Goal: Information Seeking & Learning: Learn about a topic

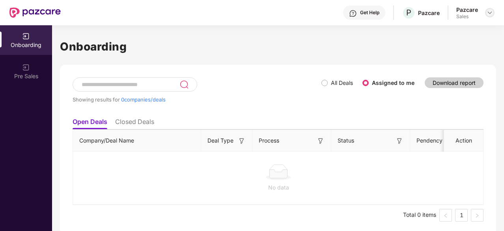
click at [487, 11] on img at bounding box center [490, 12] width 6 height 6
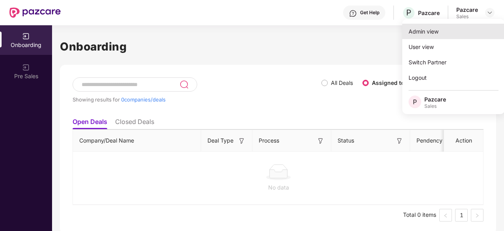
click at [463, 32] on div "Admin view" at bounding box center [453, 31] width 103 height 15
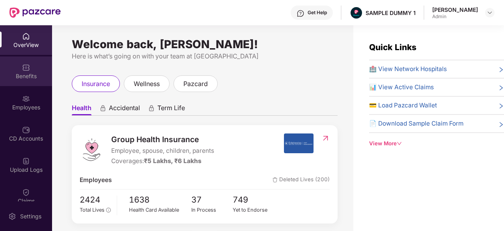
click at [37, 67] on div "Benefits" at bounding box center [26, 71] width 52 height 30
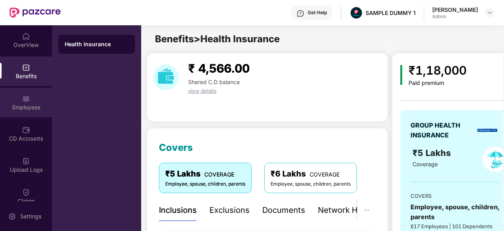
click at [29, 95] on div "Employees" at bounding box center [26, 103] width 52 height 30
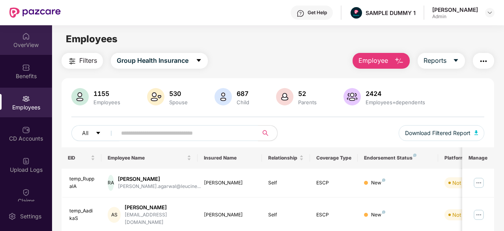
click at [25, 41] on div "OverView" at bounding box center [26, 45] width 52 height 8
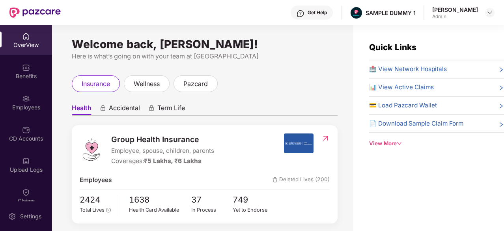
click at [318, 11] on div "Get Help" at bounding box center [317, 12] width 19 height 6
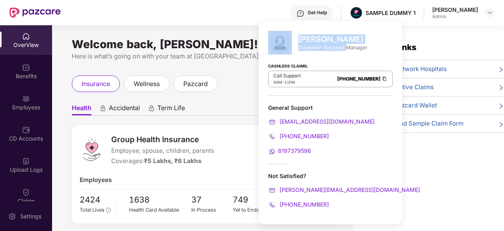
drag, startPoint x: 345, startPoint y: 45, endPoint x: 288, endPoint y: 42, distance: 56.9
click at [288, 42] on div "[PERSON_NAME] Customer Success Manager" at bounding box center [330, 43] width 125 height 24
click at [351, 79] on link "[PHONE_NUMBER]" at bounding box center [358, 79] width 43 height 6
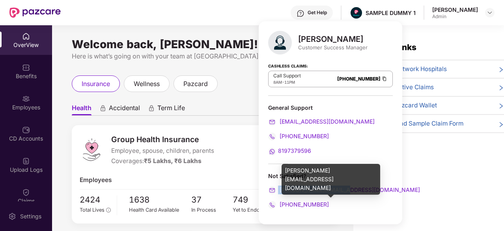
drag, startPoint x: 351, startPoint y: 189, endPoint x: 273, endPoint y: 193, distance: 78.2
click at [273, 193] on div "[PERSON_NAME][EMAIL_ADDRESS][DOMAIN_NAME]" at bounding box center [330, 189] width 125 height 9
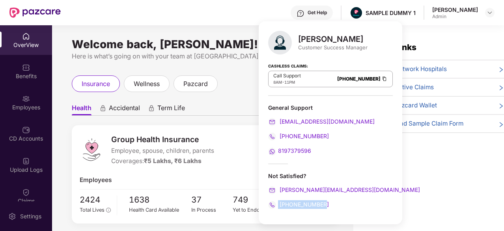
drag, startPoint x: 330, startPoint y: 199, endPoint x: 276, endPoint y: 209, distance: 55.2
click at [276, 209] on div "[PERSON_NAME] Customer Success Manager Cashless Claims: Call Support 8AM - 11PM…" at bounding box center [331, 122] width 144 height 203
click at [259, 94] on div "[PERSON_NAME] Customer Success Manager Cashless Claims: Call Support 8AM - 11PM…" at bounding box center [331, 122] width 144 height 203
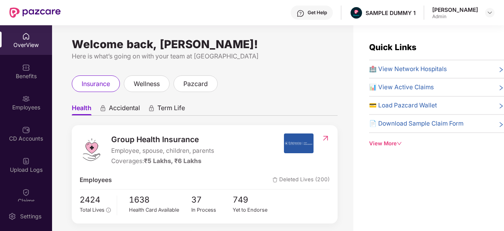
click at [162, 76] on div "wellness" at bounding box center [147, 83] width 46 height 17
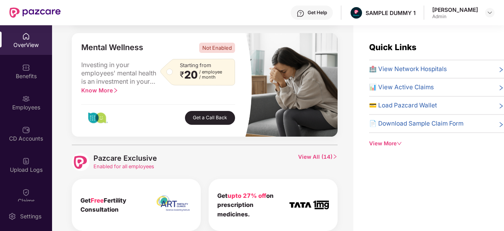
scroll to position [327, 0]
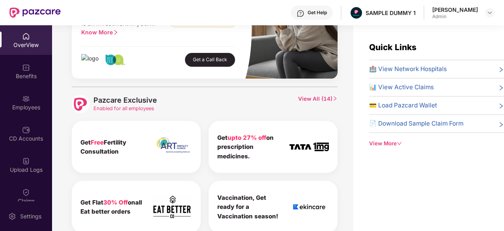
click at [307, 98] on span "View All ( 14 )" at bounding box center [317, 104] width 39 height 18
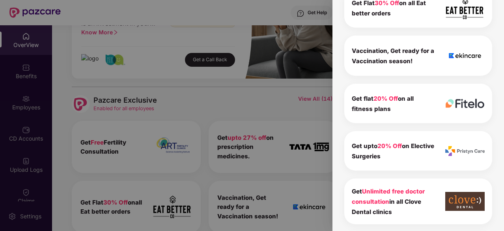
scroll to position [255, 0]
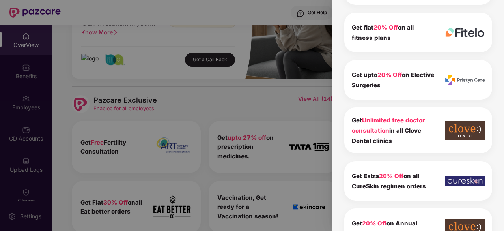
drag, startPoint x: 396, startPoint y: 137, endPoint x: 343, endPoint y: 121, distance: 55.4
click at [343, 121] on div "Pazcare Exclusive 14 To view the details of exclusives benefits please switch t…" at bounding box center [418, 124] width 153 height 738
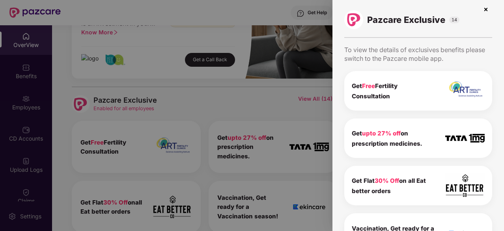
scroll to position [0, 0]
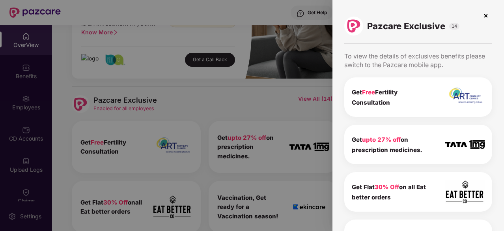
click at [140, 93] on div at bounding box center [252, 115] width 504 height 231
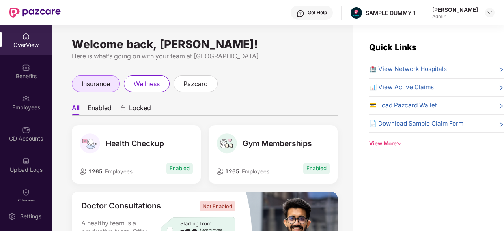
click at [88, 81] on span "insurance" at bounding box center [96, 84] width 28 height 10
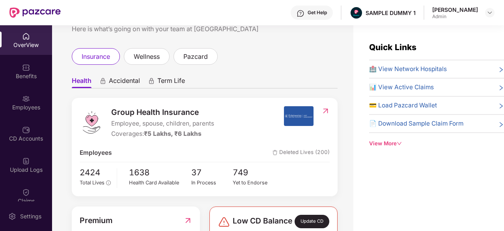
scroll to position [28, 0]
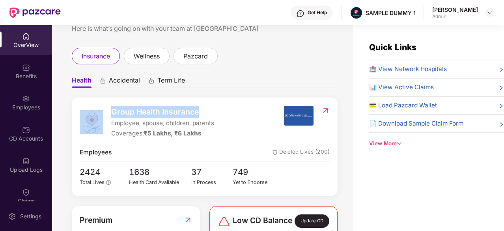
drag, startPoint x: 208, startPoint y: 108, endPoint x: 107, endPoint y: 110, distance: 101.0
click at [107, 110] on div "Group Health Insurance Employee, spouse, children, parents Coverages: ₹5 Lakhs,…" at bounding box center [182, 122] width 204 height 33
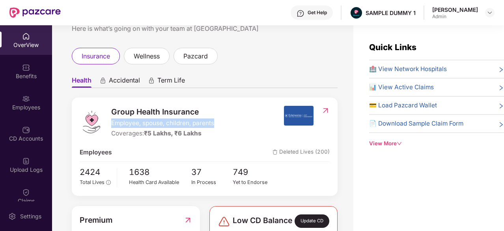
drag, startPoint x: 221, startPoint y: 123, endPoint x: 111, endPoint y: 125, distance: 110.0
click at [111, 125] on div "Group Health Insurance Employee, spouse, children, parents Coverages: ₹5 Lakhs,…" at bounding box center [182, 122] width 204 height 33
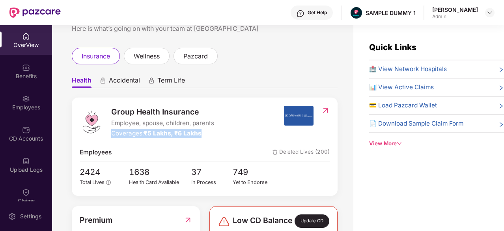
drag, startPoint x: 207, startPoint y: 132, endPoint x: 113, endPoint y: 137, distance: 93.6
click at [113, 137] on div "Coverages: ₹5 Lakhs, ₹6 Lakhs" at bounding box center [162, 133] width 103 height 9
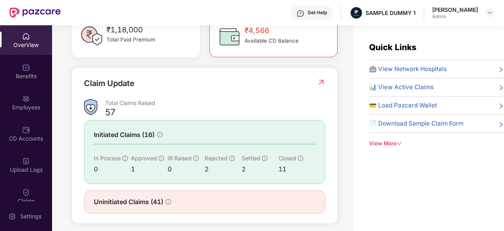
scroll to position [244, 0]
drag, startPoint x: 160, startPoint y: 108, endPoint x: 106, endPoint y: 108, distance: 54.8
click at [106, 106] on div "Total Claims Raised" at bounding box center [215, 102] width 220 height 7
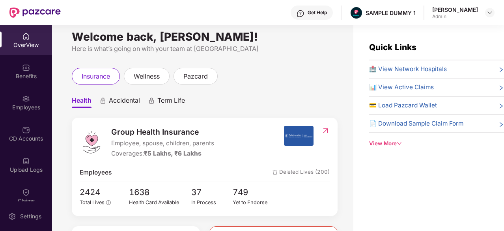
scroll to position [0, 0]
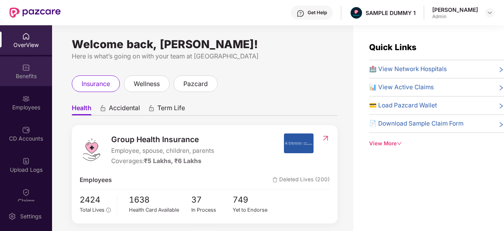
click at [32, 66] on div "Benefits" at bounding box center [26, 71] width 52 height 30
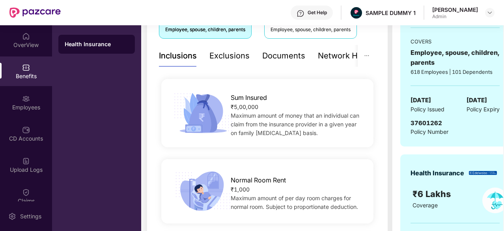
scroll to position [153, 0]
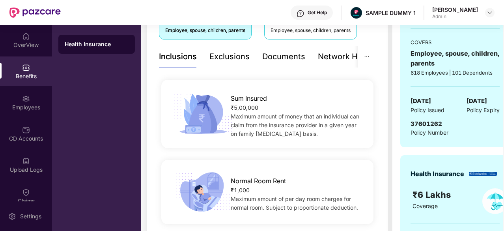
click at [224, 56] on div "Exclusions" at bounding box center [229, 56] width 40 height 12
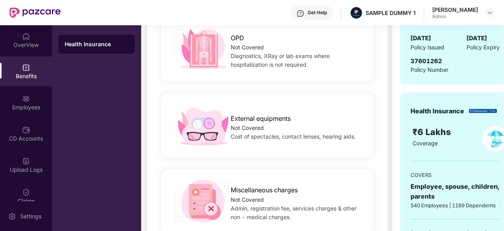
scroll to position [110, 0]
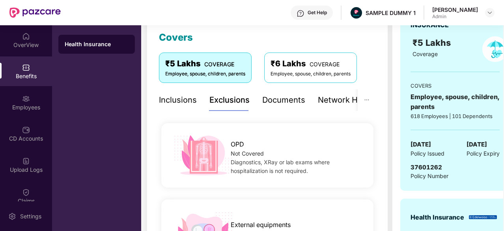
click at [279, 104] on div "Documents" at bounding box center [283, 100] width 43 height 12
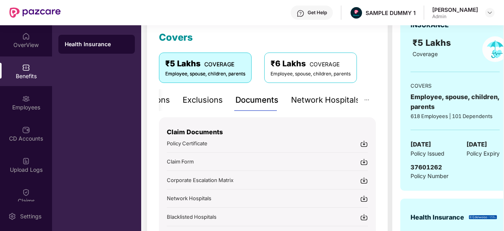
click at [341, 100] on div "Network Hospitals" at bounding box center [325, 100] width 69 height 12
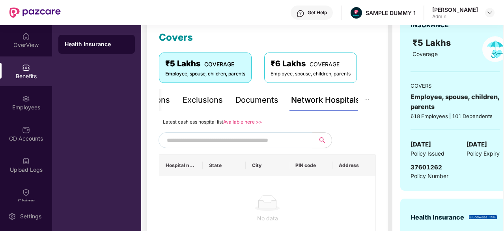
click at [241, 139] on input "text" at bounding box center [234, 140] width 135 height 12
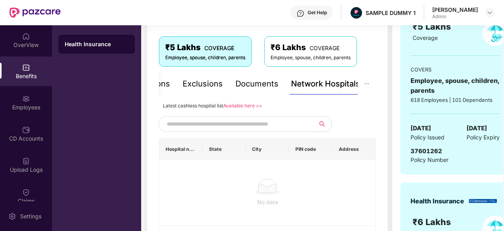
scroll to position [126, 0]
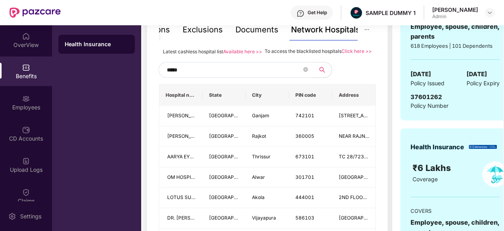
click at [190, 76] on input "*****" at bounding box center [234, 70] width 135 height 12
type input "*"
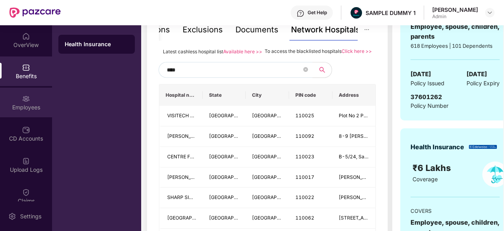
type input "****"
click at [17, 97] on div "Employees" at bounding box center [26, 103] width 52 height 30
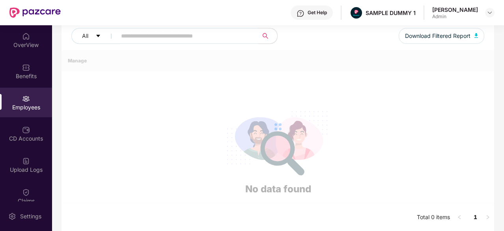
scroll to position [0, 0]
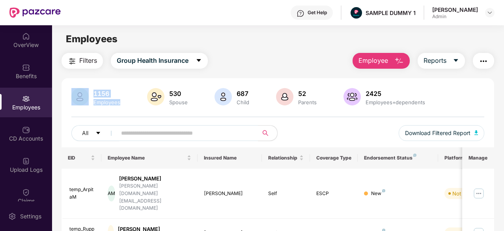
drag, startPoint x: 131, startPoint y: 104, endPoint x: 90, endPoint y: 95, distance: 42.3
click at [90, 95] on div "1156 Employees 530 Spouse 687 Child [DEMOGRAPHIC_DATA] Parents 2425 Employees+d…" at bounding box center [277, 97] width 413 height 19
click at [392, 62] on button "Employee" at bounding box center [381, 61] width 57 height 16
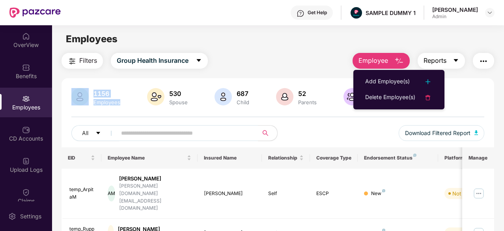
click at [449, 63] on button "Reports" at bounding box center [441, 61] width 47 height 16
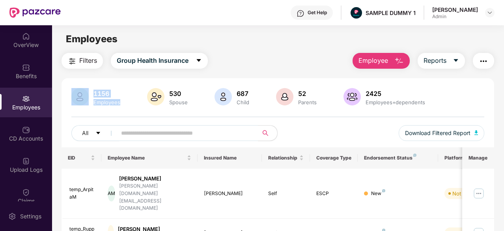
click at [487, 64] on img "button" at bounding box center [483, 60] width 9 height 9
click at [483, 187] on img at bounding box center [478, 193] width 13 height 13
click at [271, 46] on div "Employees" at bounding box center [278, 39] width 452 height 15
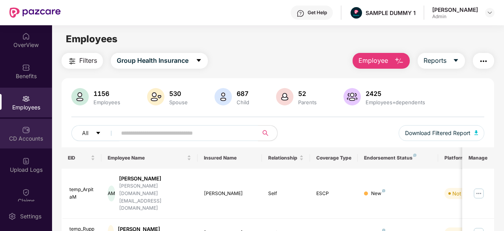
click at [15, 140] on div "CD Accounts" at bounding box center [26, 138] width 52 height 8
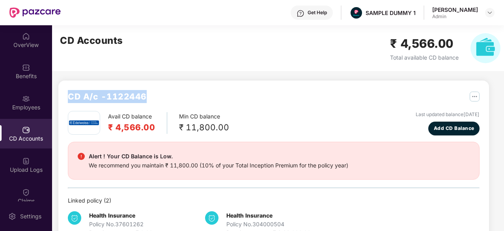
drag, startPoint x: 155, startPoint y: 95, endPoint x: 66, endPoint y: 97, distance: 88.4
click at [66, 97] on div "CD A/c - 1122446 Avail CD balance ₹ 4,566.00 Min CD balance ₹ 11,800.00 Last up…" at bounding box center [273, 163] width 431 height 166
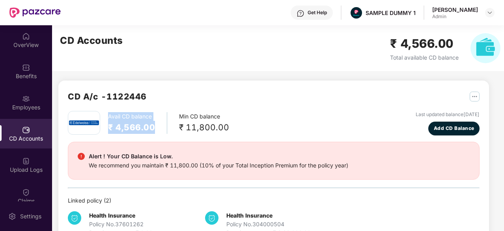
drag, startPoint x: 159, startPoint y: 127, endPoint x: 108, endPoint y: 117, distance: 51.5
click at [108, 117] on div "Avail CD balance ₹ 4,566.00" at bounding box center [137, 123] width 59 height 22
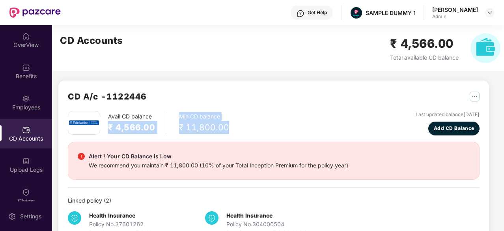
drag, startPoint x: 237, startPoint y: 125, endPoint x: 163, endPoint y: 120, distance: 73.9
click at [163, 120] on div "Avail CD balance ₹ 4,566.00 Min CD balance ₹ 11,800.00 Last updated balance [DA…" at bounding box center [274, 123] width 412 height 24
click at [444, 125] on span "Add CD Balance" at bounding box center [454, 128] width 41 height 7
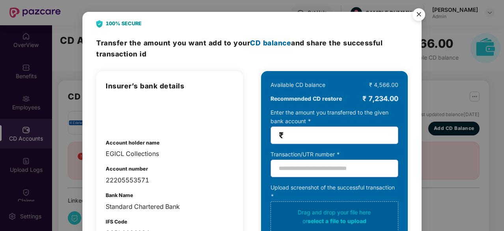
click at [43, 108] on div "100% SECURE Transfer the amount you want add to your CD balance and share the s…" at bounding box center [252, 115] width 504 height 231
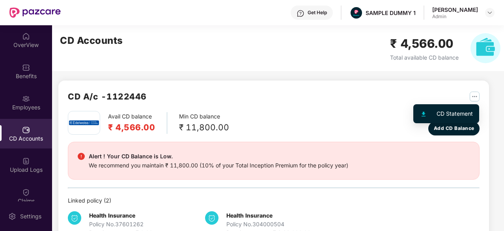
click at [472, 97] on img "button" at bounding box center [475, 96] width 10 height 10
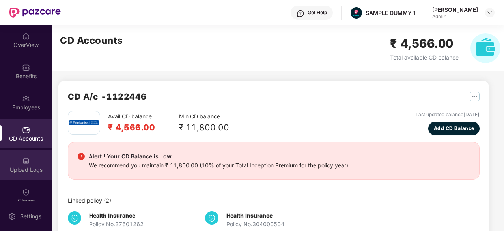
scroll to position [66, 0]
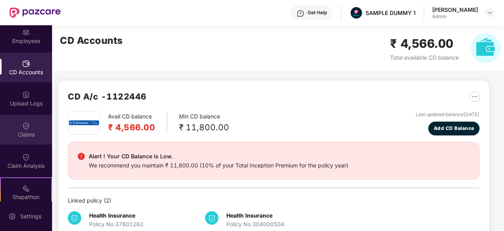
click at [29, 141] on div "Claims" at bounding box center [26, 130] width 52 height 30
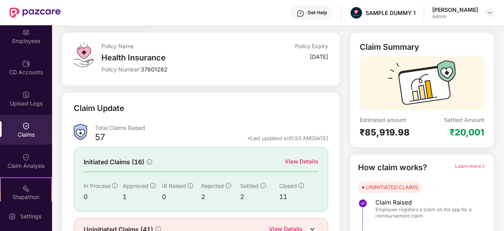
scroll to position [47, 0]
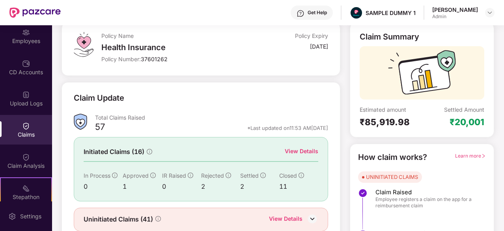
click at [312, 151] on div "View Details" at bounding box center [302, 151] width 34 height 9
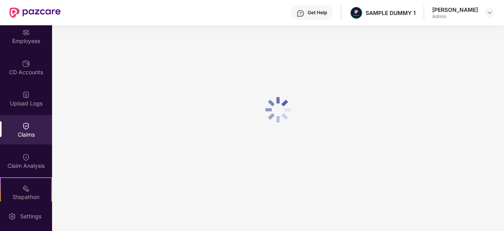
scroll to position [0, 0]
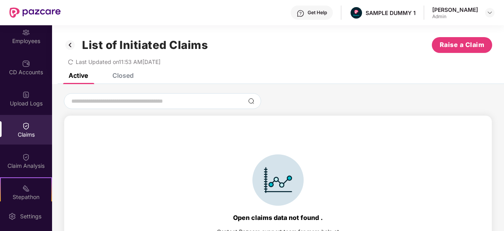
click at [124, 75] on div "Closed" at bounding box center [122, 75] width 21 height 8
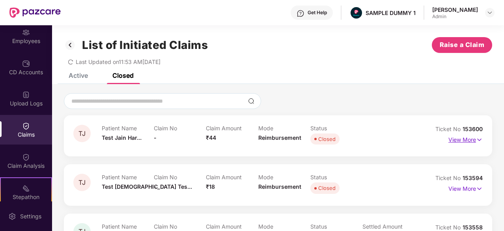
click at [476, 142] on img at bounding box center [479, 139] width 7 height 9
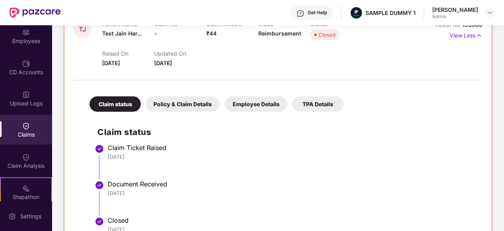
scroll to position [147, 0]
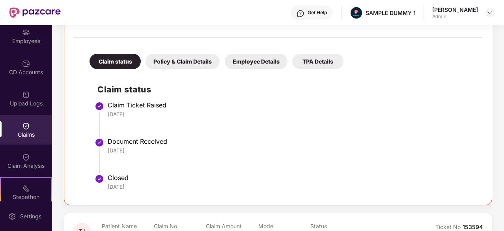
click at [195, 63] on div "Policy & Claim Details" at bounding box center [183, 61] width 74 height 15
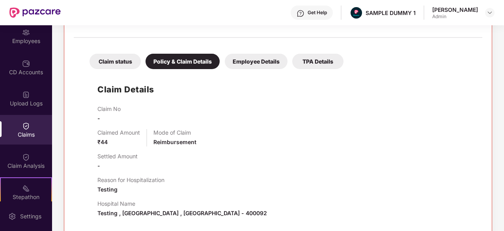
click at [272, 59] on div "Employee Details" at bounding box center [256, 61] width 63 height 15
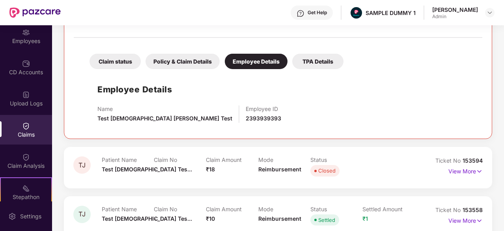
click at [313, 60] on div "TPA Details" at bounding box center [317, 61] width 51 height 15
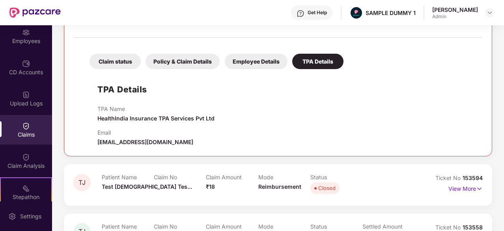
scroll to position [0, 0]
